Goal: Check status

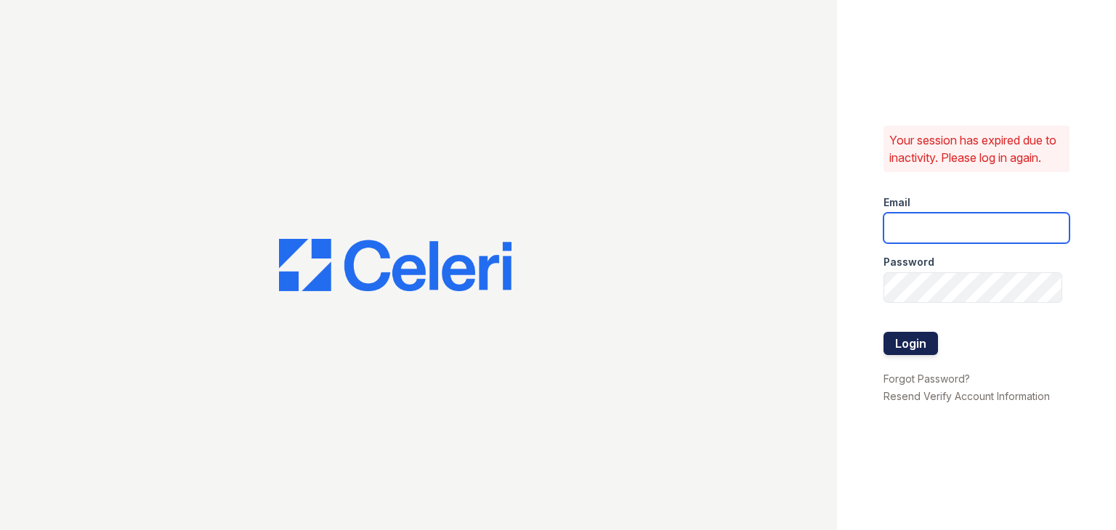
type input "[EMAIL_ADDRESS][DOMAIN_NAME]"
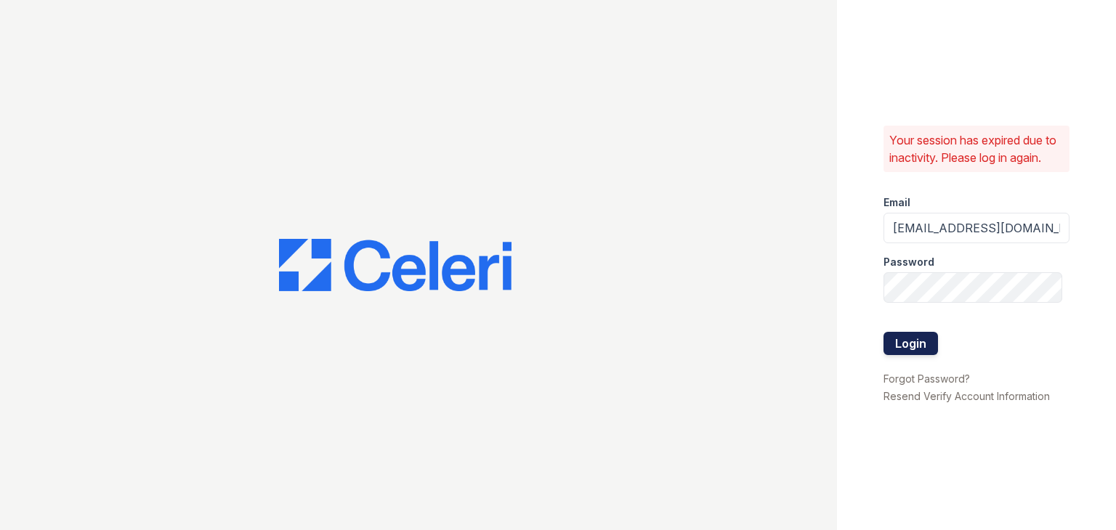
click at [914, 345] on button "Login" at bounding box center [910, 343] width 54 height 23
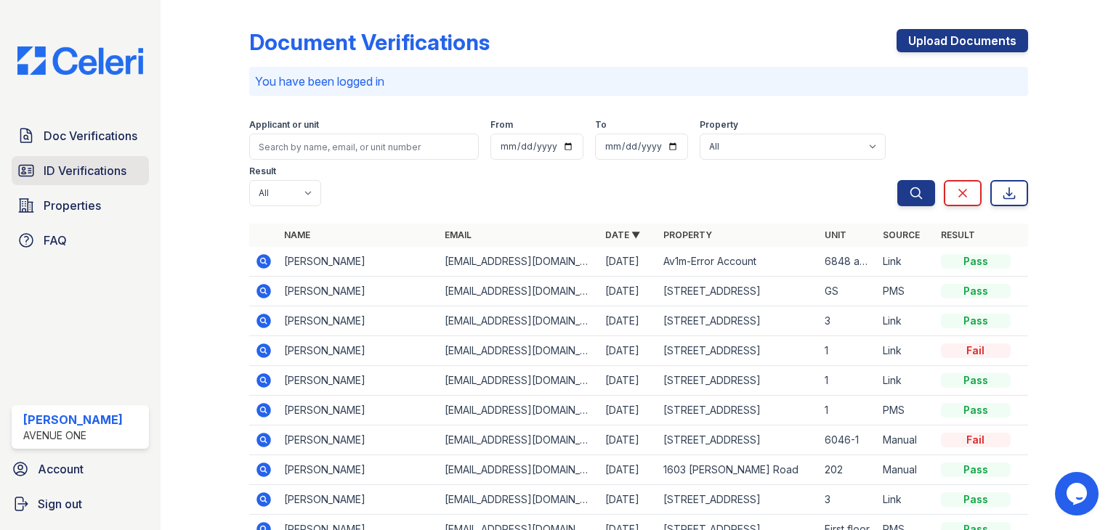
click at [80, 164] on span "ID Verifications" at bounding box center [85, 170] width 83 height 17
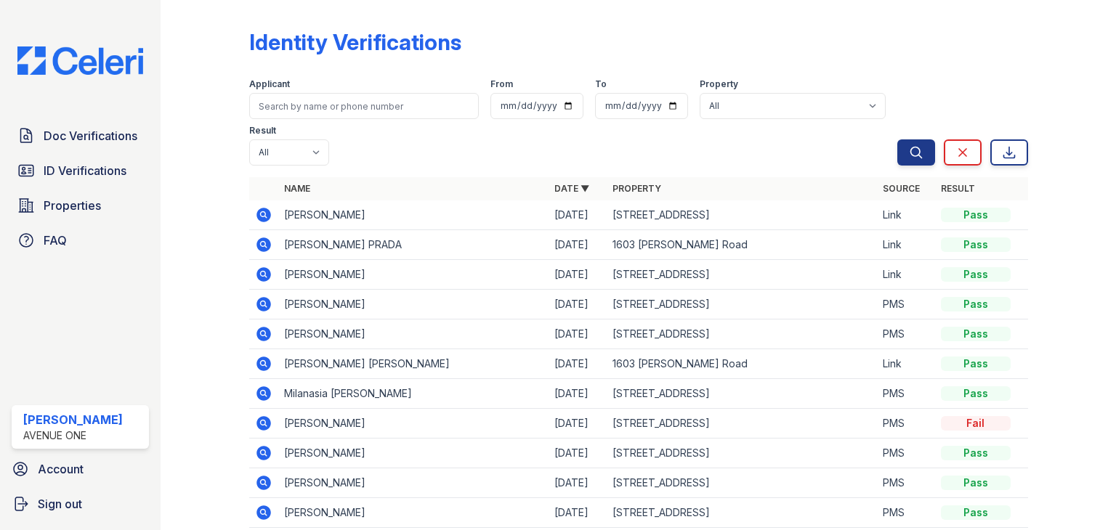
click at [258, 219] on icon at bounding box center [263, 215] width 15 height 15
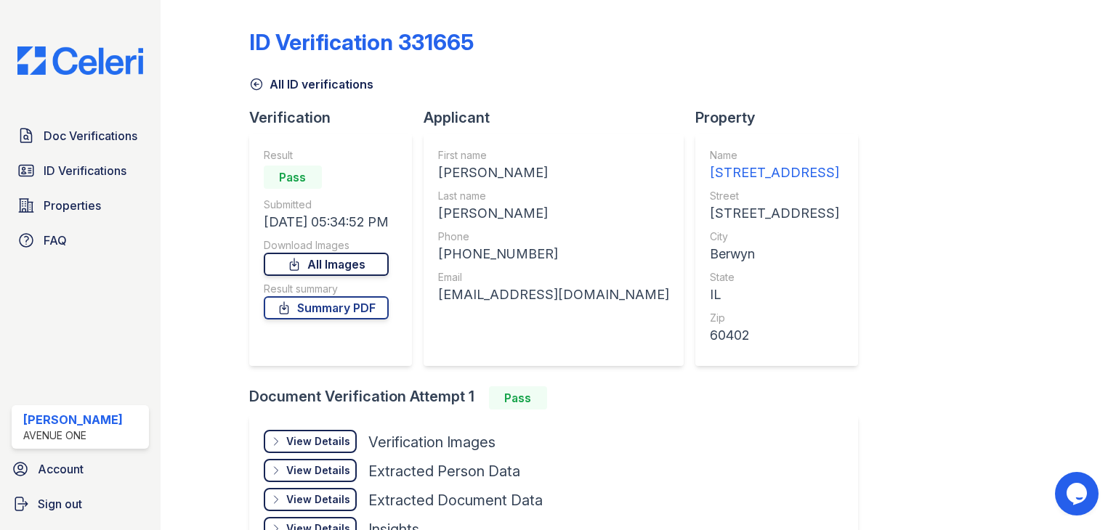
click at [352, 264] on link "All Images" at bounding box center [326, 264] width 125 height 23
click at [339, 312] on link "Summary PDF" at bounding box center [326, 307] width 125 height 23
